Goal: Information Seeking & Learning: Understand process/instructions

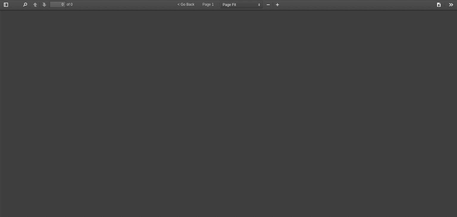
select select "page-fit"
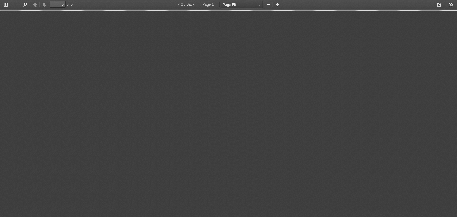
type input "24"
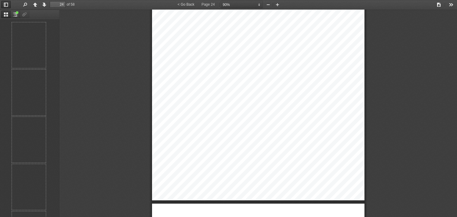
scroll to position [1082, 0]
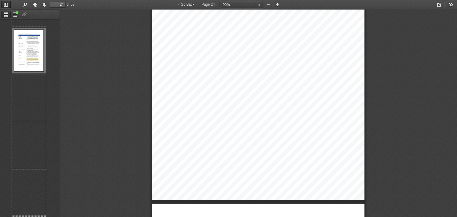
select select "custom"
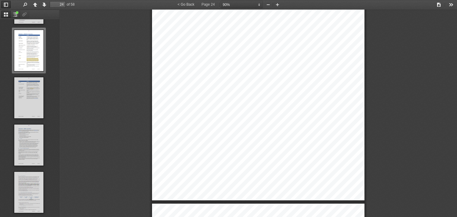
click at [251, 50] on div "Incubator Support guidelines v [DATE] Page 24 of 31 Appendix A. Definitions of …" at bounding box center [258, 50] width 212 height 300
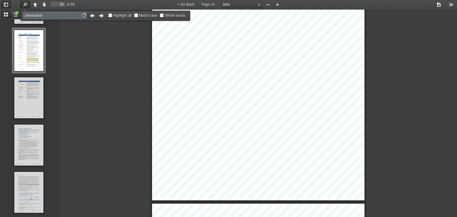
type input "information"
type input "25"
select select "custom"
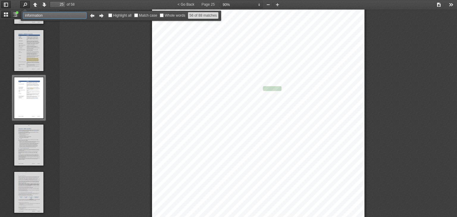
scroll to position [7393, 0]
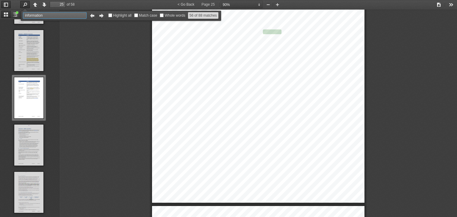
type input "33"
select select "custom"
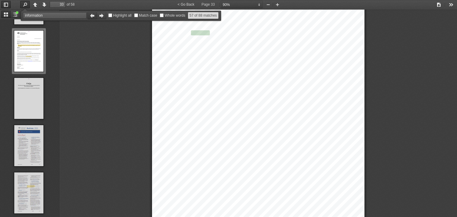
click at [92, 17] on button "Previous" at bounding box center [92, 15] width 10 height 7
type input "25"
select select "custom"
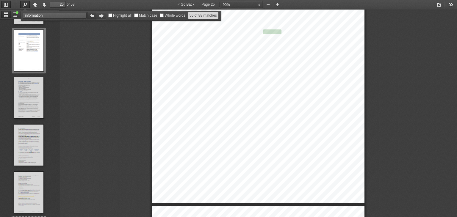
click at [92, 17] on button "Previous" at bounding box center [92, 15] width 10 height 7
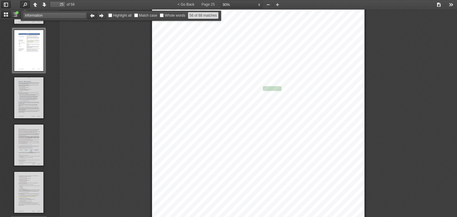
click at [92, 17] on button "Previous" at bounding box center [92, 15] width 10 height 7
type input "22"
select select "custom"
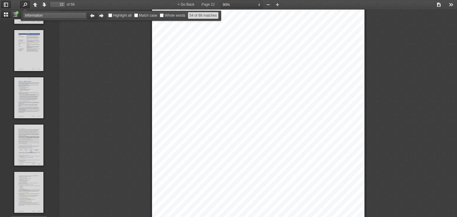
click at [92, 17] on button "Previous" at bounding box center [92, 15] width 10 height 7
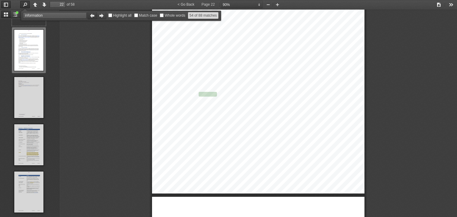
click at [92, 17] on button "Previous" at bounding box center [92, 15] width 10 height 7
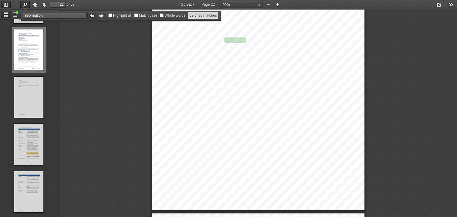
click at [92, 17] on button "Previous" at bounding box center [92, 15] width 10 height 7
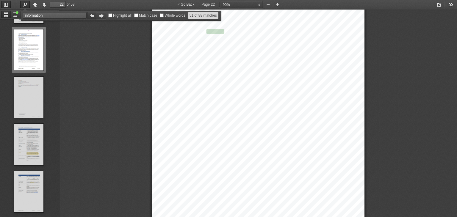
click at [92, 17] on button "Previous" at bounding box center [92, 15] width 10 height 7
type input "22"
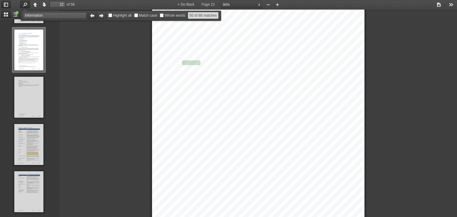
select select "custom"
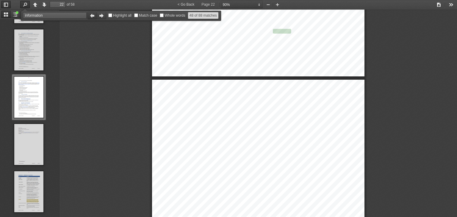
click at [92, 17] on button "Previous" at bounding box center [92, 15] width 10 height 7
type input "22"
select select "custom"
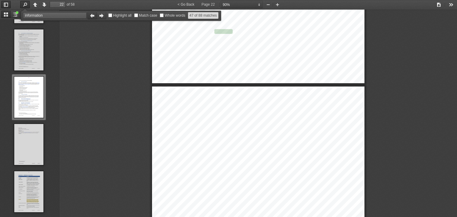
click at [92, 17] on button "Previous" at bounding box center [92, 15] width 10 height 7
type input "22"
select select "custom"
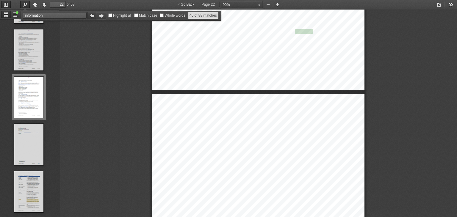
click at [92, 17] on button "Previous" at bounding box center [92, 15] width 10 height 7
type input "22"
select select "custom"
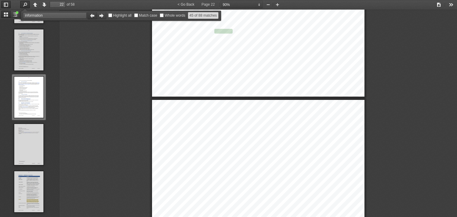
click at [92, 17] on button "Previous" at bounding box center [92, 15] width 10 height 7
type input "21"
select select "custom"
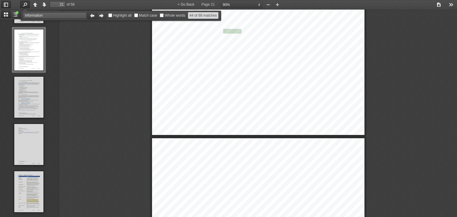
click at [92, 17] on button "Previous" at bounding box center [92, 15] width 10 height 7
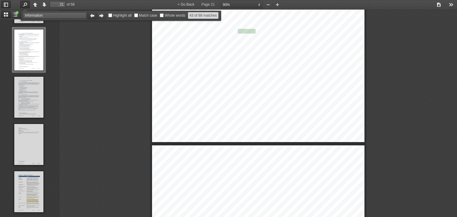
click at [92, 17] on button "Previous" at bounding box center [92, 15] width 10 height 7
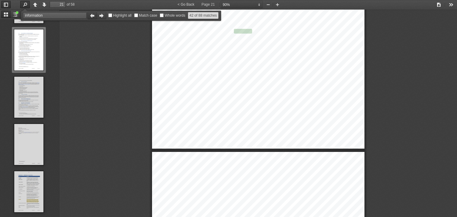
click at [92, 17] on button "Previous" at bounding box center [92, 15] width 10 height 7
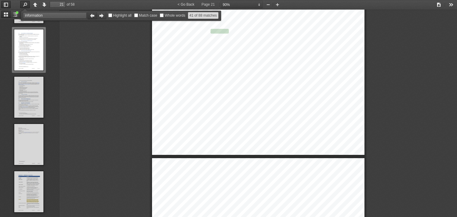
click at [92, 17] on button "Previous" at bounding box center [92, 15] width 10 height 7
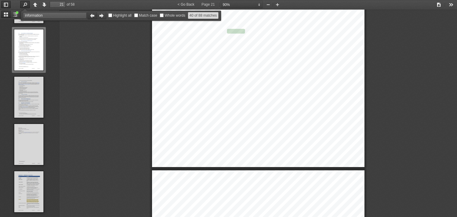
click at [92, 17] on button "Previous" at bounding box center [92, 15] width 10 height 7
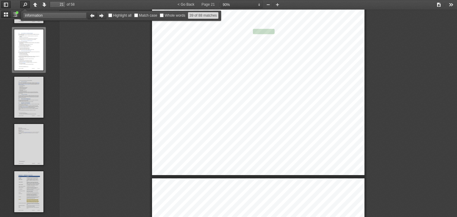
click at [92, 17] on button "Previous" at bounding box center [92, 15] width 10 height 7
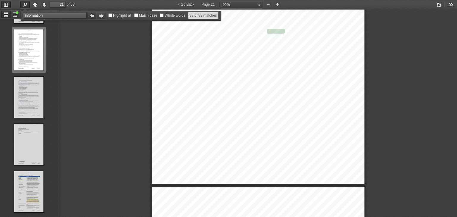
click at [92, 17] on button "Previous" at bounding box center [92, 15] width 10 height 7
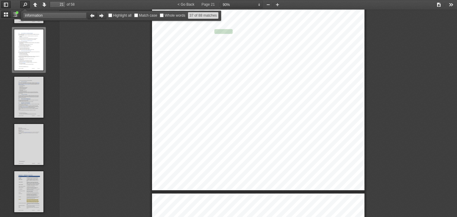
click at [92, 17] on button "Previous" at bounding box center [92, 15] width 10 height 7
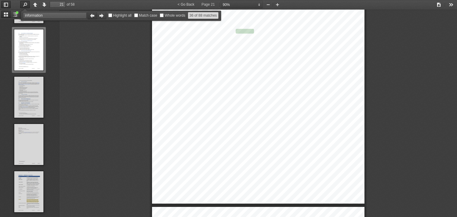
click at [92, 17] on button "Previous" at bounding box center [92, 15] width 10 height 7
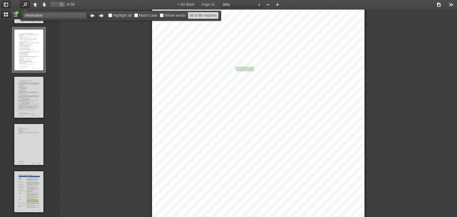
click at [92, 17] on button "Previous" at bounding box center [92, 15] width 10 height 7
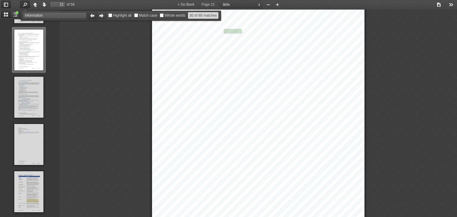
click at [92, 17] on button "Previous" at bounding box center [92, 15] width 10 height 7
type input "21"
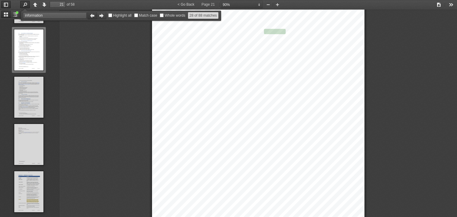
select select "custom"
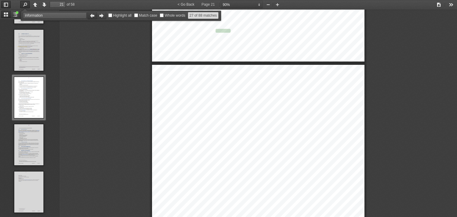
click at [92, 17] on button "Previous" at bounding box center [92, 15] width 10 height 7
type input "20"
select select "custom"
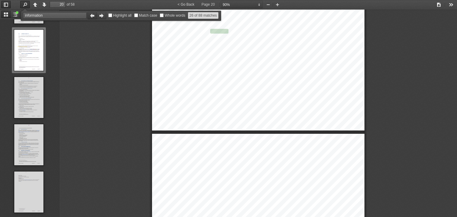
click at [92, 17] on button "Previous" at bounding box center [92, 15] width 10 height 7
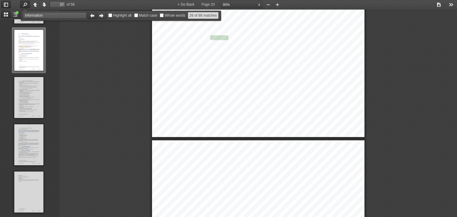
click at [92, 17] on button "Previous" at bounding box center [92, 15] width 10 height 7
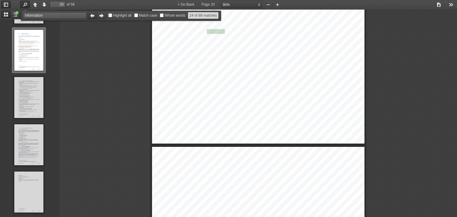
click at [92, 17] on button "Previous" at bounding box center [92, 15] width 10 height 7
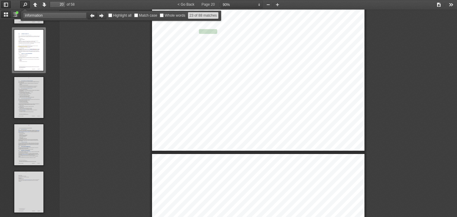
click at [92, 17] on button "Previous" at bounding box center [92, 15] width 10 height 7
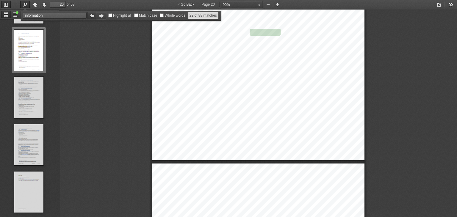
click at [92, 17] on button "Previous" at bounding box center [92, 15] width 10 height 7
type input "19"
select select "custom"
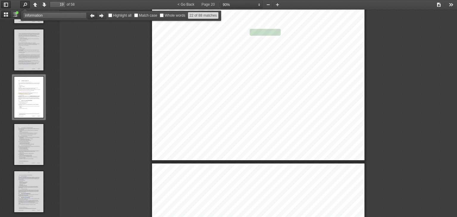
scroll to position [5653, 0]
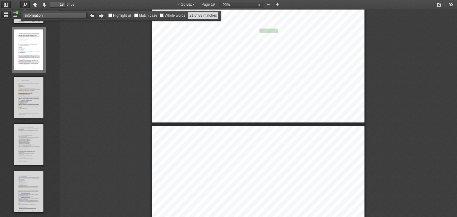
click at [92, 17] on button "Previous" at bounding box center [92, 15] width 10 height 7
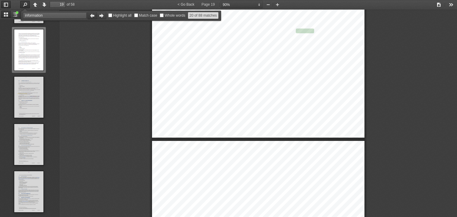
click at [92, 17] on button "Previous" at bounding box center [92, 15] width 10 height 7
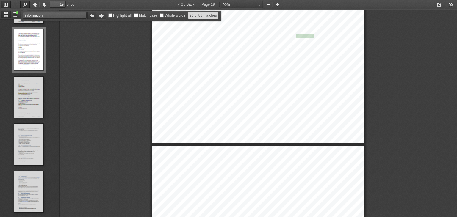
click at [92, 17] on button "Previous" at bounding box center [92, 15] width 10 height 7
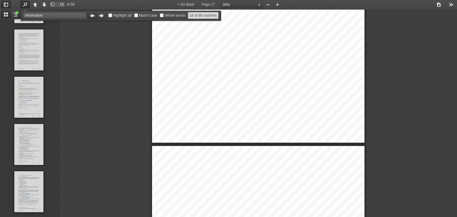
type input "17"
select select "custom"
type input "18"
select select "custom"
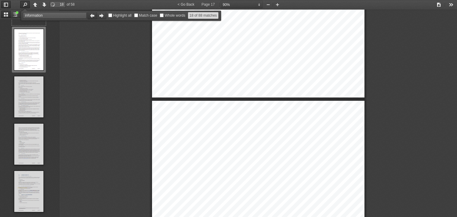
click at [92, 17] on button "Previous" at bounding box center [92, 15] width 10 height 7
type input "17"
select select "custom"
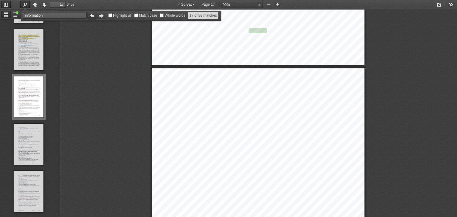
click at [92, 17] on button "Previous" at bounding box center [92, 15] width 10 height 7
type input "16"
select select "custom"
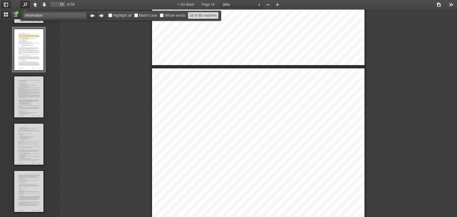
scroll to position [4586, 0]
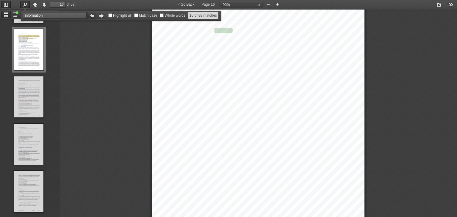
click at [92, 17] on button "Previous" at bounding box center [92, 15] width 10 height 7
type input "14"
select select "custom"
drag, startPoint x: 269, startPoint y: 72, endPoint x: 197, endPoint y: 77, distance: 72.1
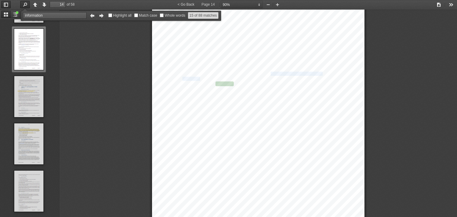
click at [197, 77] on div "Incubator Support guidelines v [DATE] Page 14 of 31  provide all the informati…" at bounding box center [258, 137] width 212 height 300
copy div "ask for clarification or additional information"
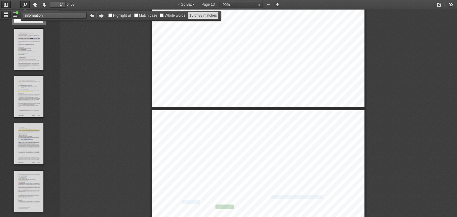
type input "13"
select select "custom"
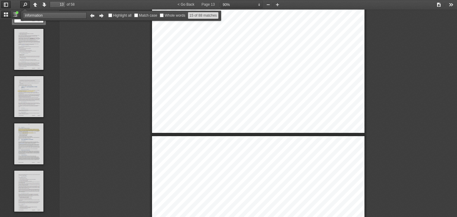
scroll to position [564, 0]
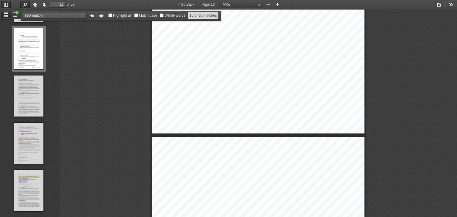
type input "14"
select select "custom"
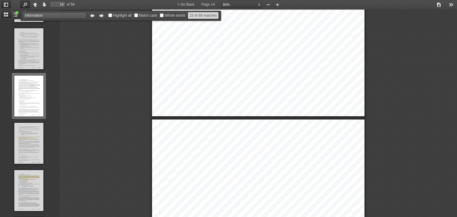
type input "15"
select select "custom"
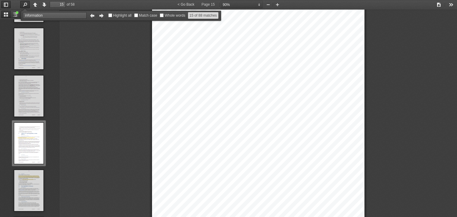
click at [238, 103] on span "The formal decision process does not commence until we receive your final appli…" at bounding box center [251, 105] width 138 height 4
click at [182, 83] on span "If you provide a draft application, we will provide feedback and identify where…" at bounding box center [258, 83] width 152 height 4
drag, startPoint x: 180, startPoint y: 83, endPoint x: 236, endPoint y: 87, distance: 56.3
click at [236, 87] on div "Incubator Support guidelines v [DATE] Page 15 of 31  an overview of how the pa…" at bounding box center [258, 131] width 212 height 300
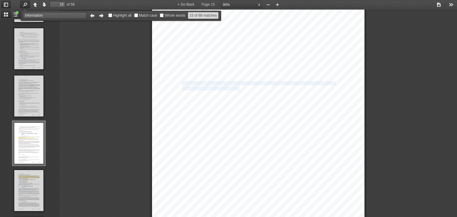
click at [236, 87] on span "your claims against the merit criteria." at bounding box center [211, 88] width 58 height 4
drag, startPoint x: 181, startPoint y: 74, endPoint x: 232, endPoint y: 78, distance: 51.0
click at [232, 78] on div "Incubator Support guidelines v [DATE] Page 15 of 31  an overview of how the pa…" at bounding box center [258, 123] width 212 height 300
click at [232, 79] on span "your claims against the merit criteria." at bounding box center [211, 81] width 58 height 4
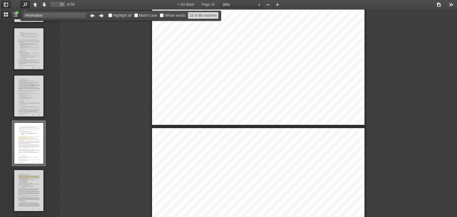
scroll to position [4483, 0]
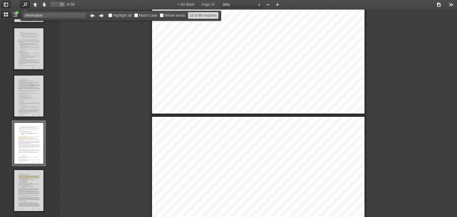
type input "16"
select select "custom"
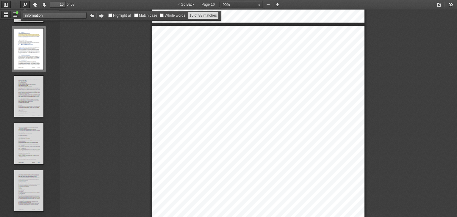
scroll to position [4545, 0]
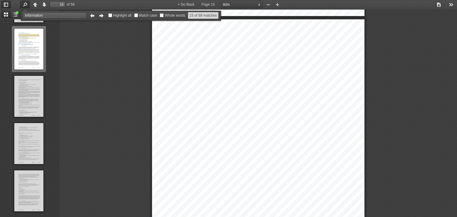
drag, startPoint x: 180, startPoint y: 53, endPoint x: 304, endPoint y: 81, distance: 127.8
click at [304, 81] on div "Incubator Support guidelines v [DATE] Page 16 of 31 12.3.3 All applicants If yo…" at bounding box center [258, 169] width 212 height 300
click at [326, 82] on div "Incubator Support guidelines v [DATE] Page 16 of 31 12.3.3 All applicants If yo…" at bounding box center [258, 169] width 212 height 300
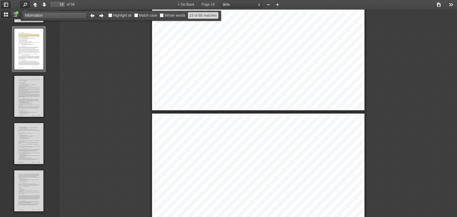
type input "15"
select select "custom"
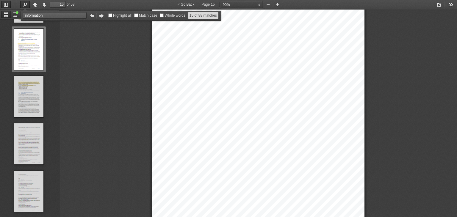
scroll to position [4275, 0]
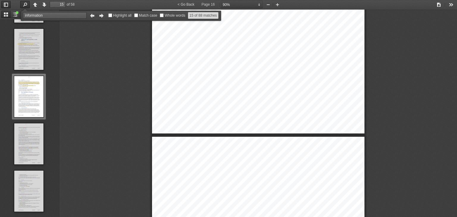
type input "16"
select select "custom"
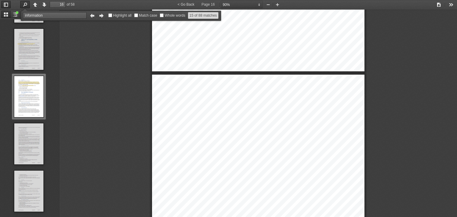
scroll to position [4520, 0]
